Goal: Task Accomplishment & Management: Manage account settings

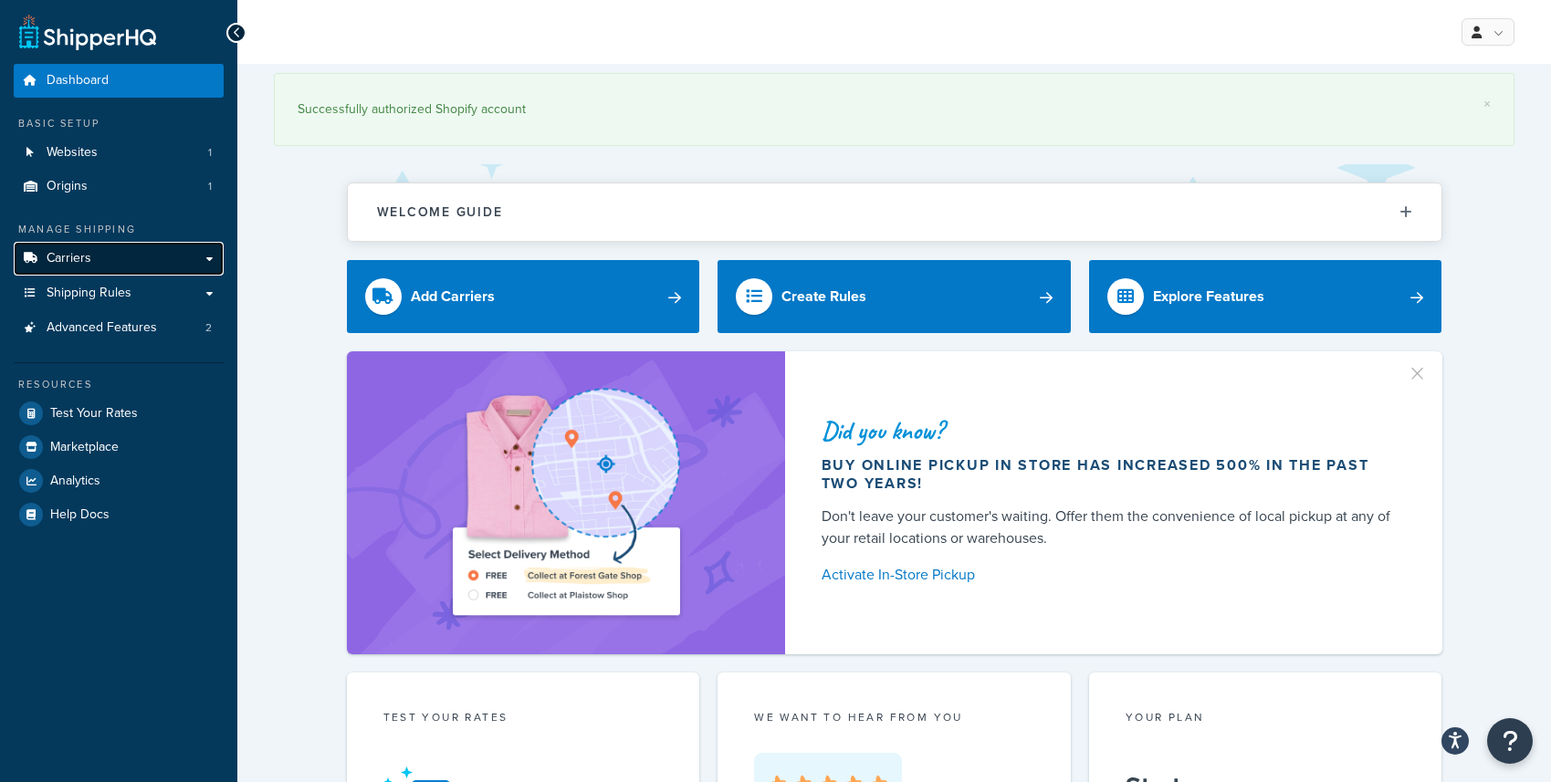
click at [130, 254] on link "Carriers" at bounding box center [119, 259] width 210 height 34
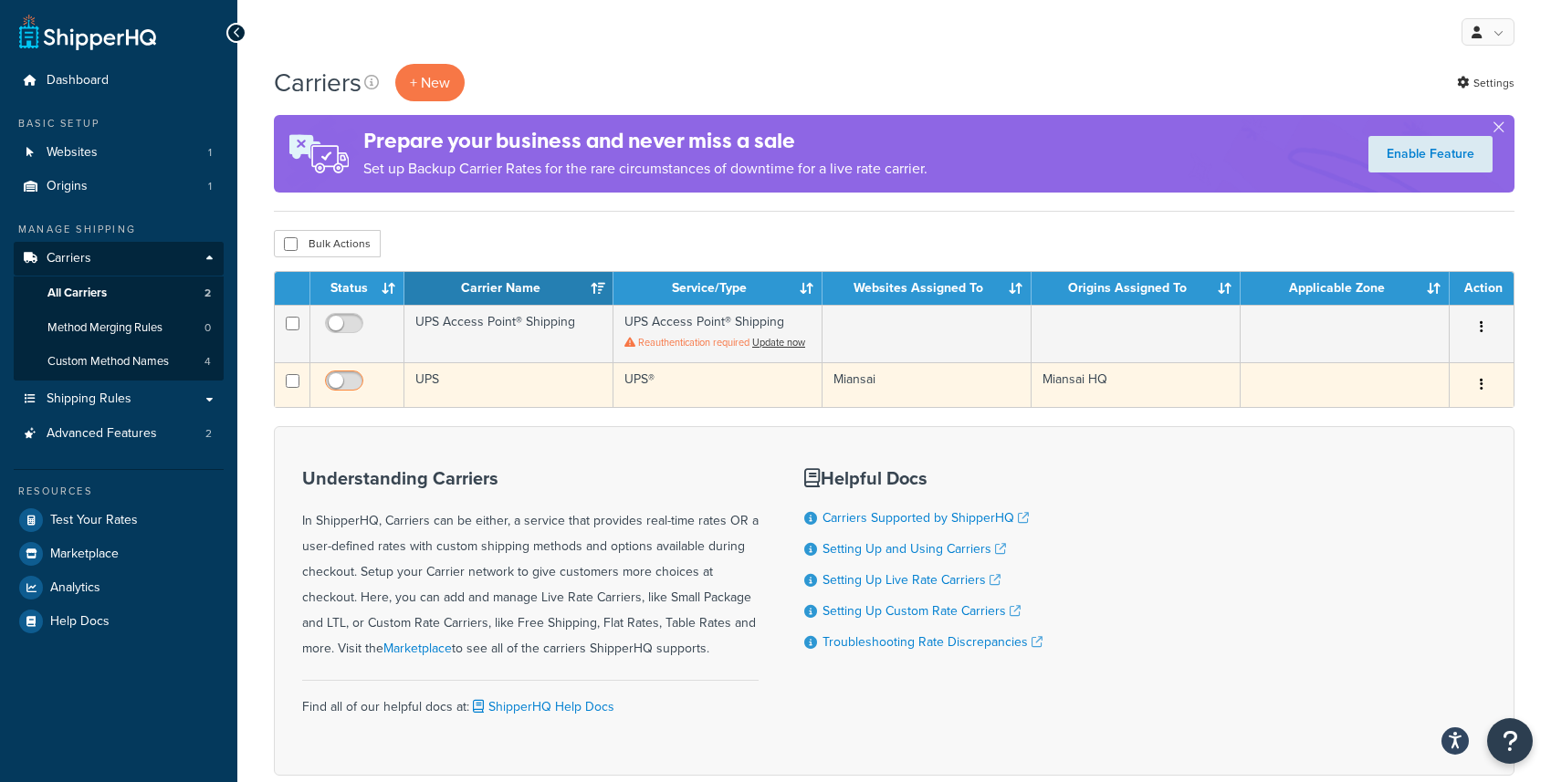
click at [345, 380] on input "checkbox" at bounding box center [346, 385] width 50 height 23
checkbox input "true"
